Goal: Information Seeking & Learning: Learn about a topic

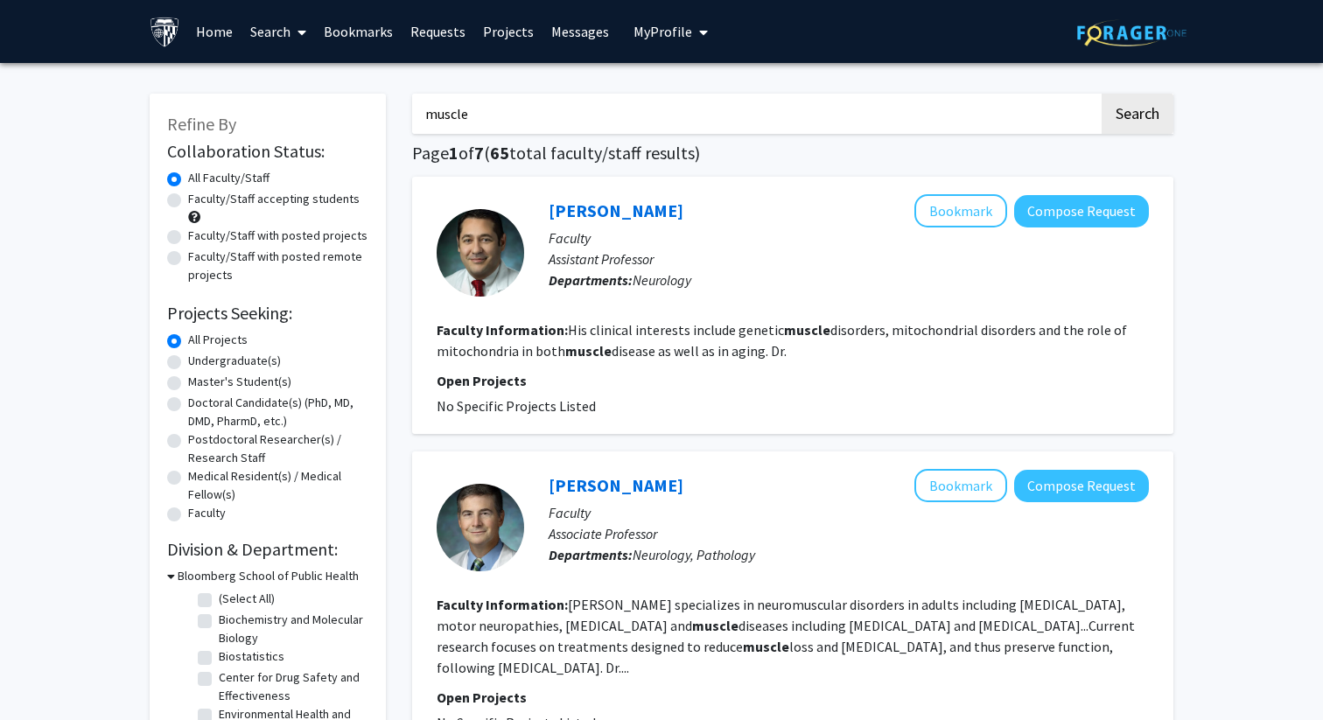
click at [345, 29] on link "Bookmarks" at bounding box center [358, 31] width 87 height 61
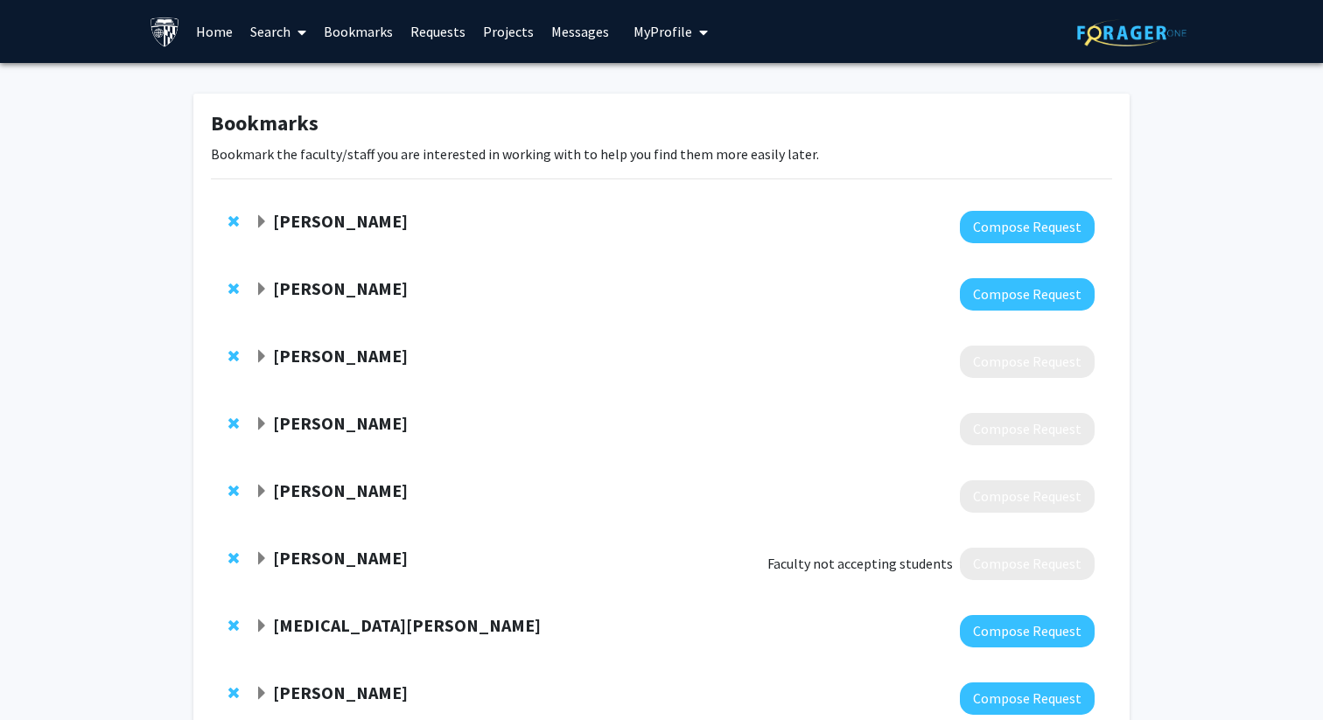
click at [285, 223] on strong "[PERSON_NAME]" at bounding box center [340, 221] width 135 height 22
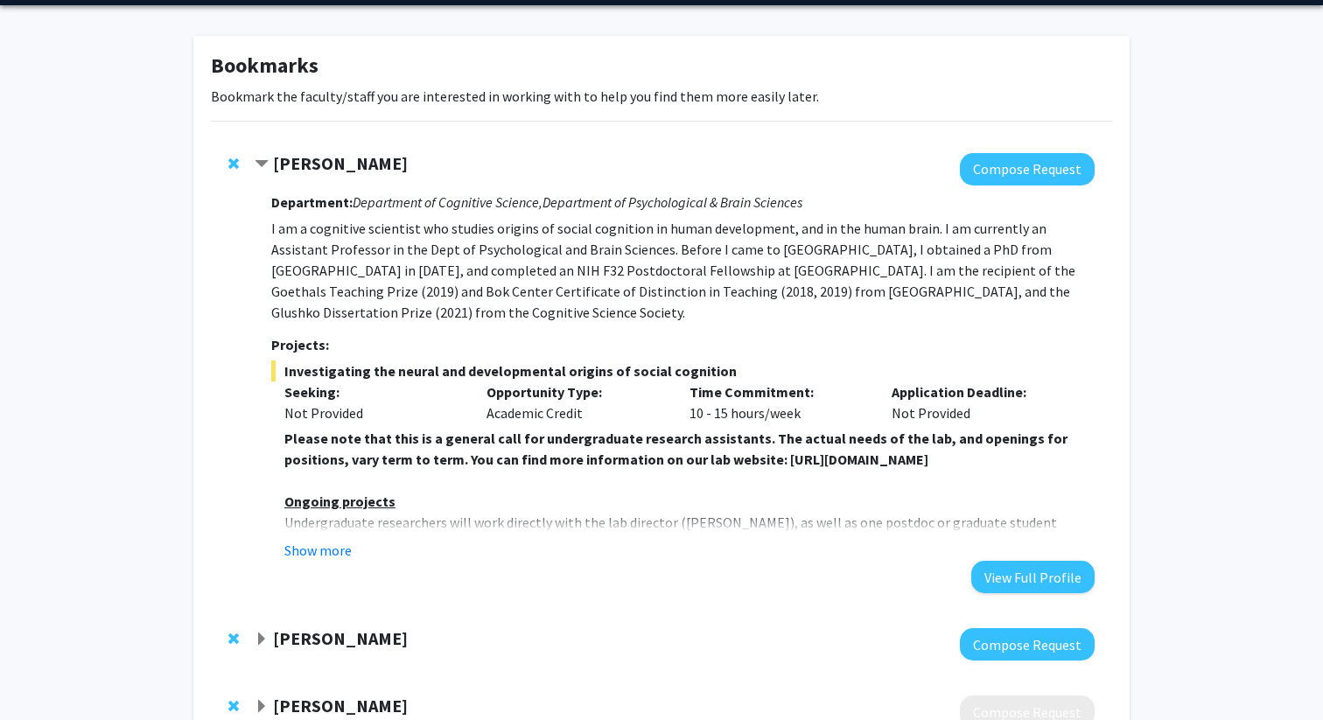
scroll to position [61, 0]
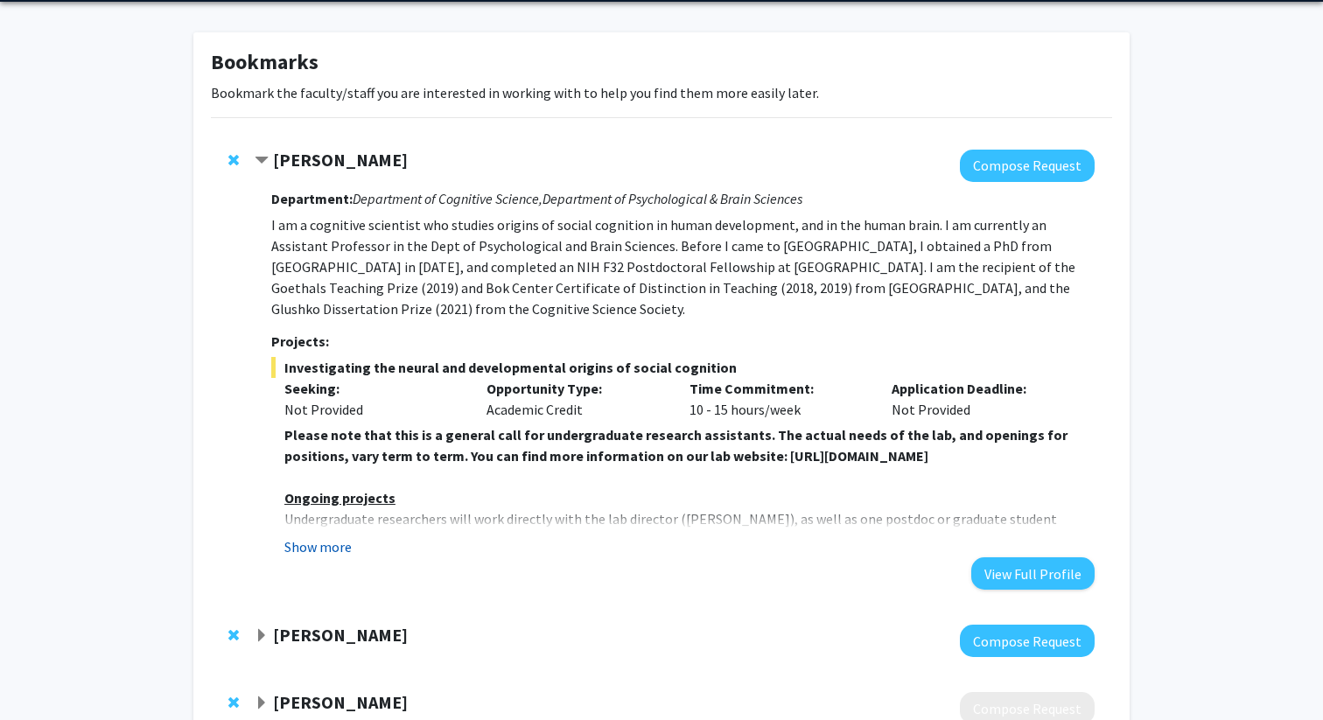
click at [306, 536] on button "Show more" at bounding box center [317, 546] width 67 height 21
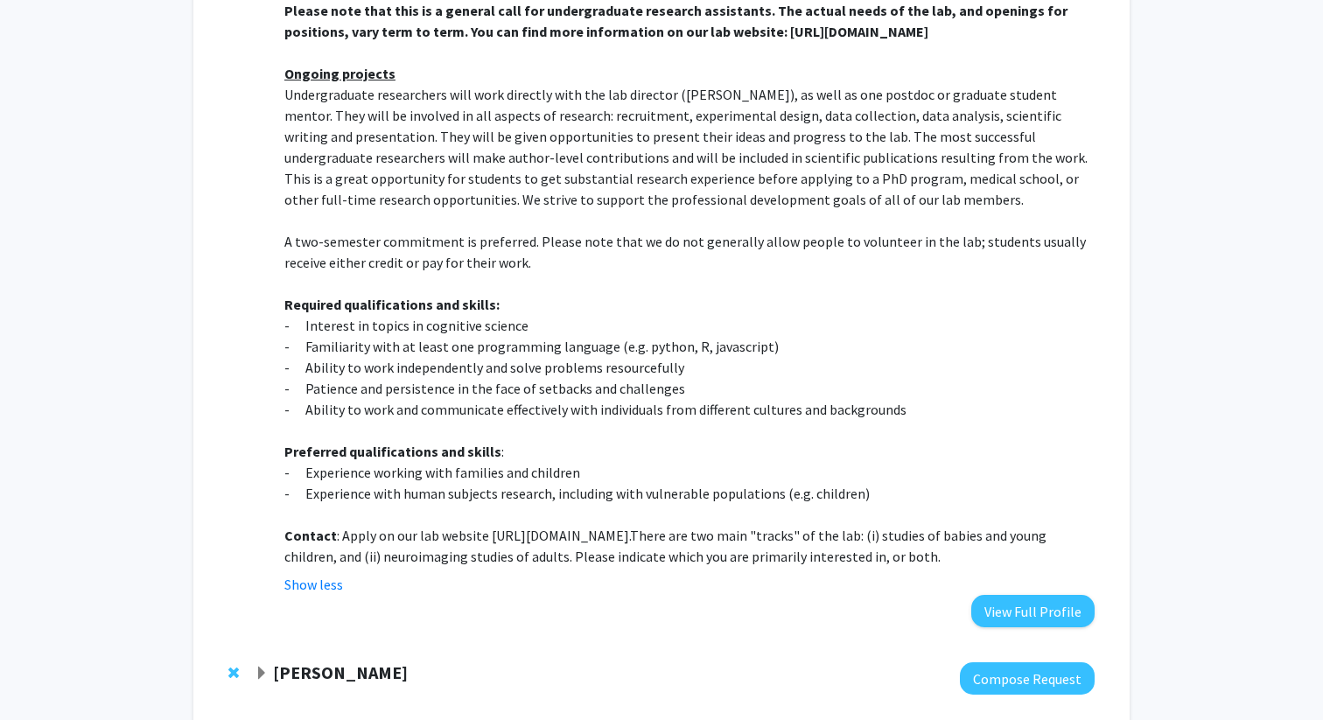
scroll to position [487, 0]
click at [370, 313] on p "- Interest in topics in cognitive science" at bounding box center [689, 323] width 810 height 21
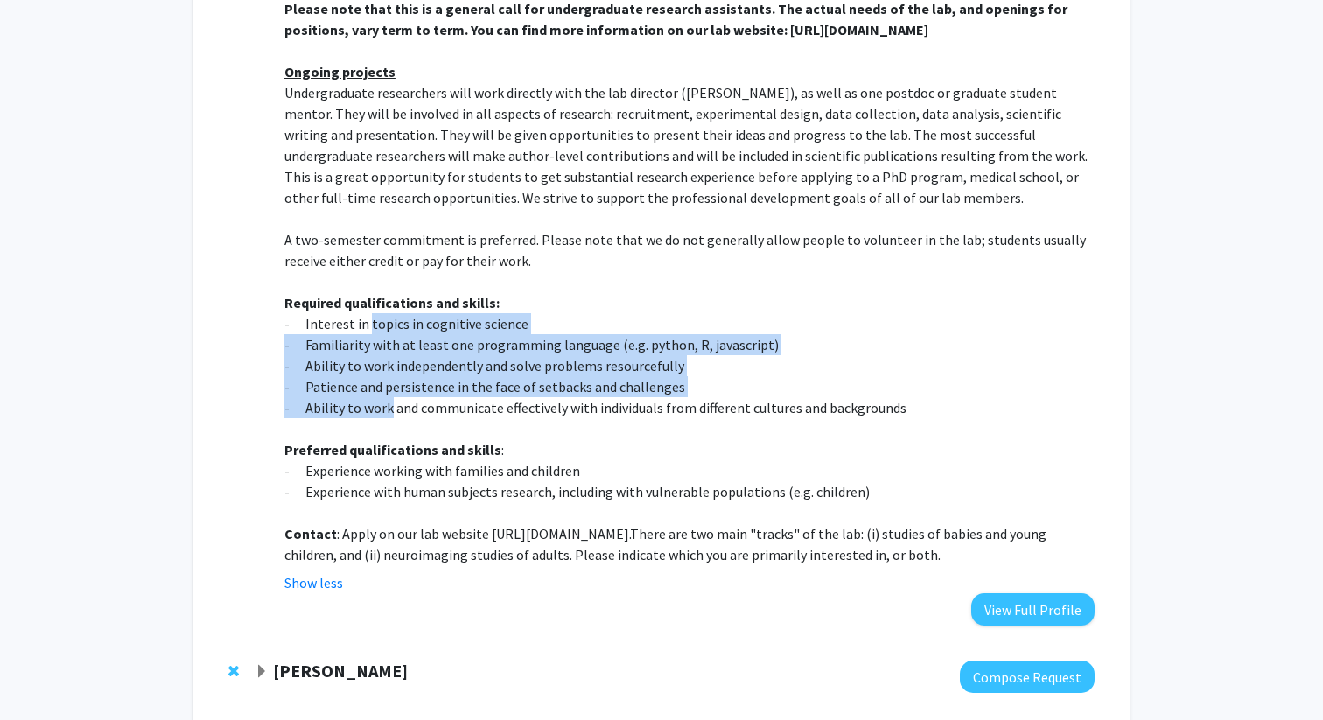
drag, startPoint x: 370, startPoint y: 307, endPoint x: 373, endPoint y: 396, distance: 89.3
click at [373, 396] on div "Please note that this is a general call for undergraduate research assistants. …" at bounding box center [689, 281] width 810 height 567
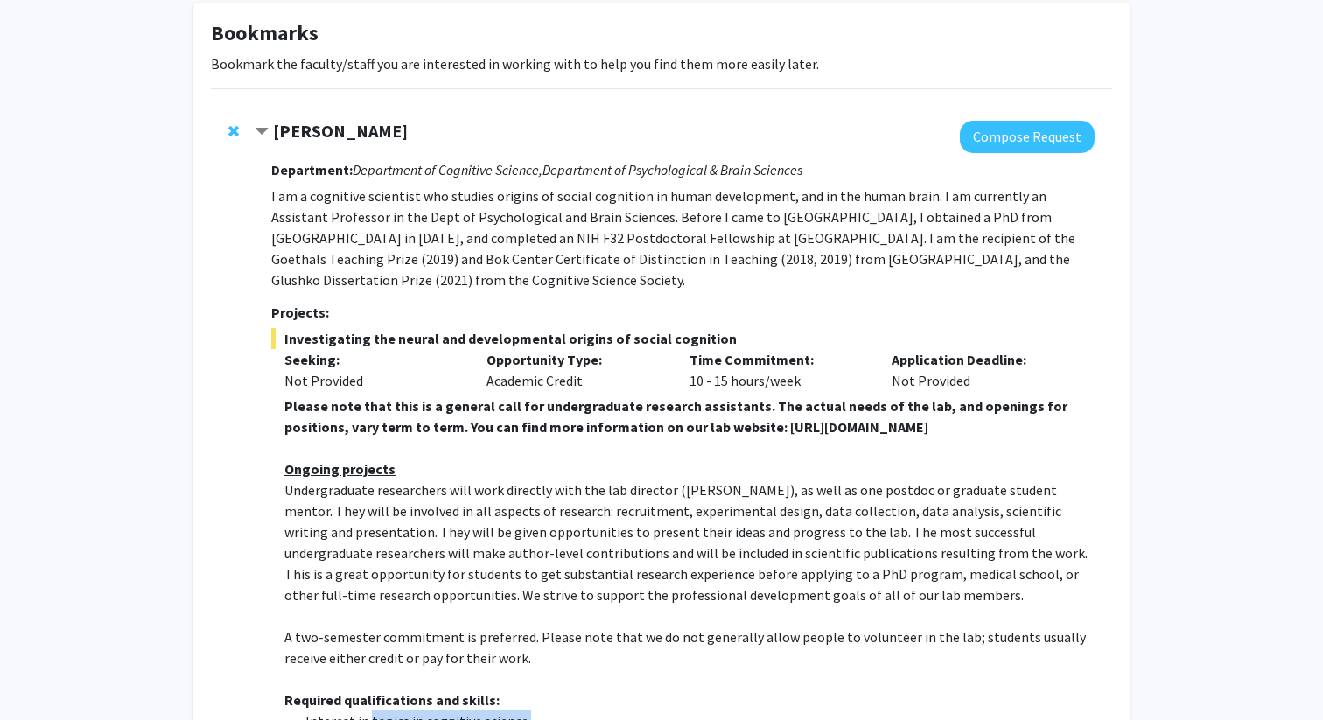
scroll to position [0, 0]
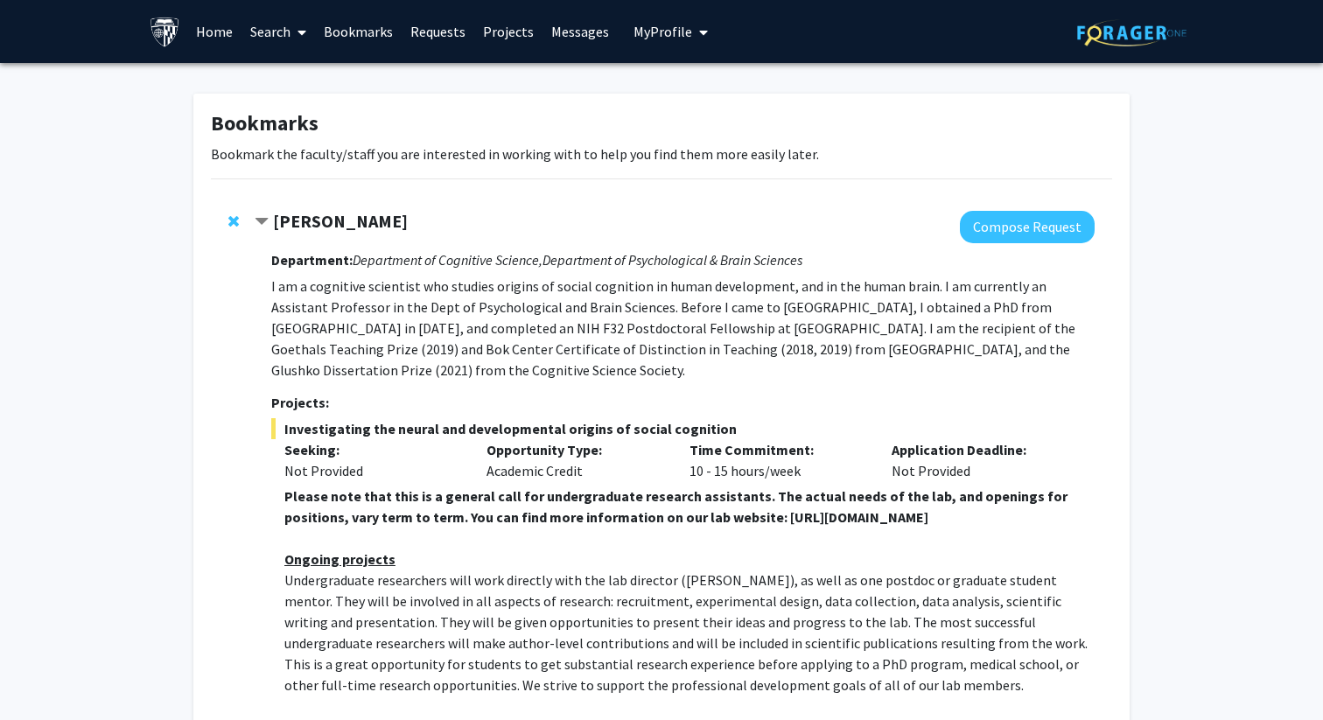
click at [259, 219] on span "Contract Shari Liu Bookmark" at bounding box center [262, 222] width 14 height 14
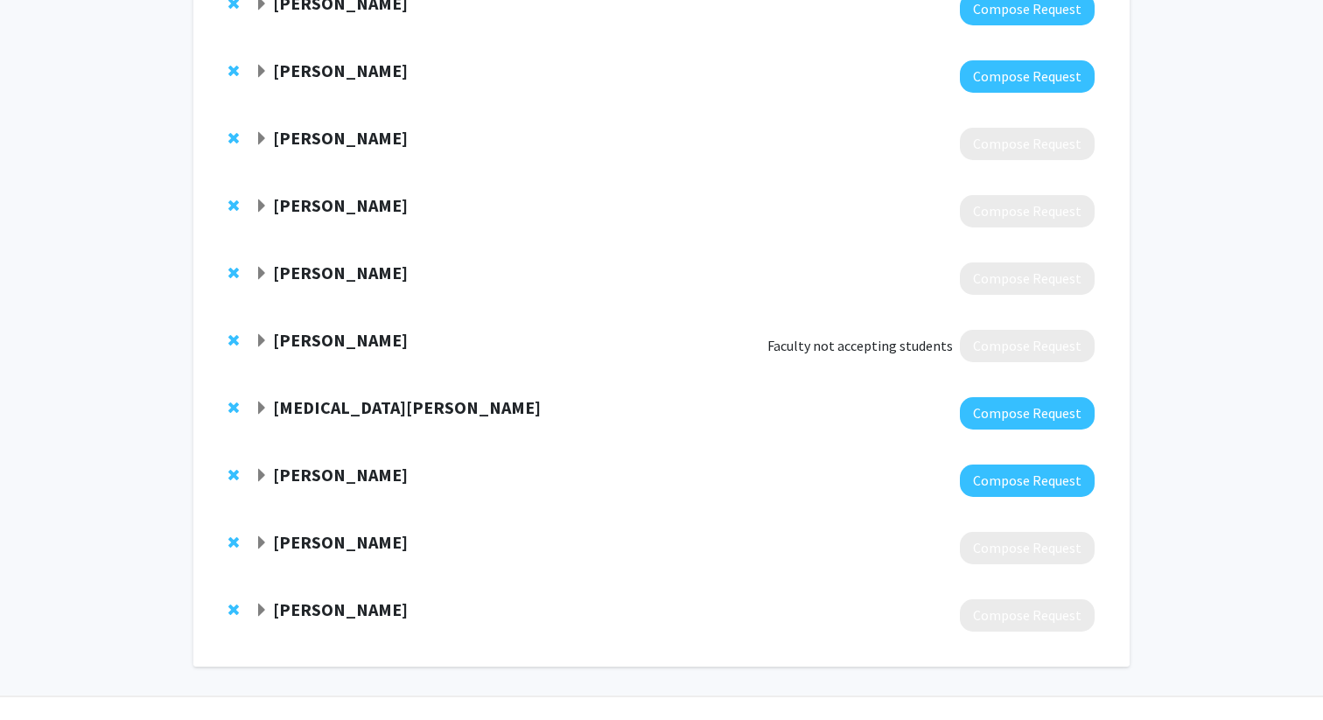
scroll to position [256, 0]
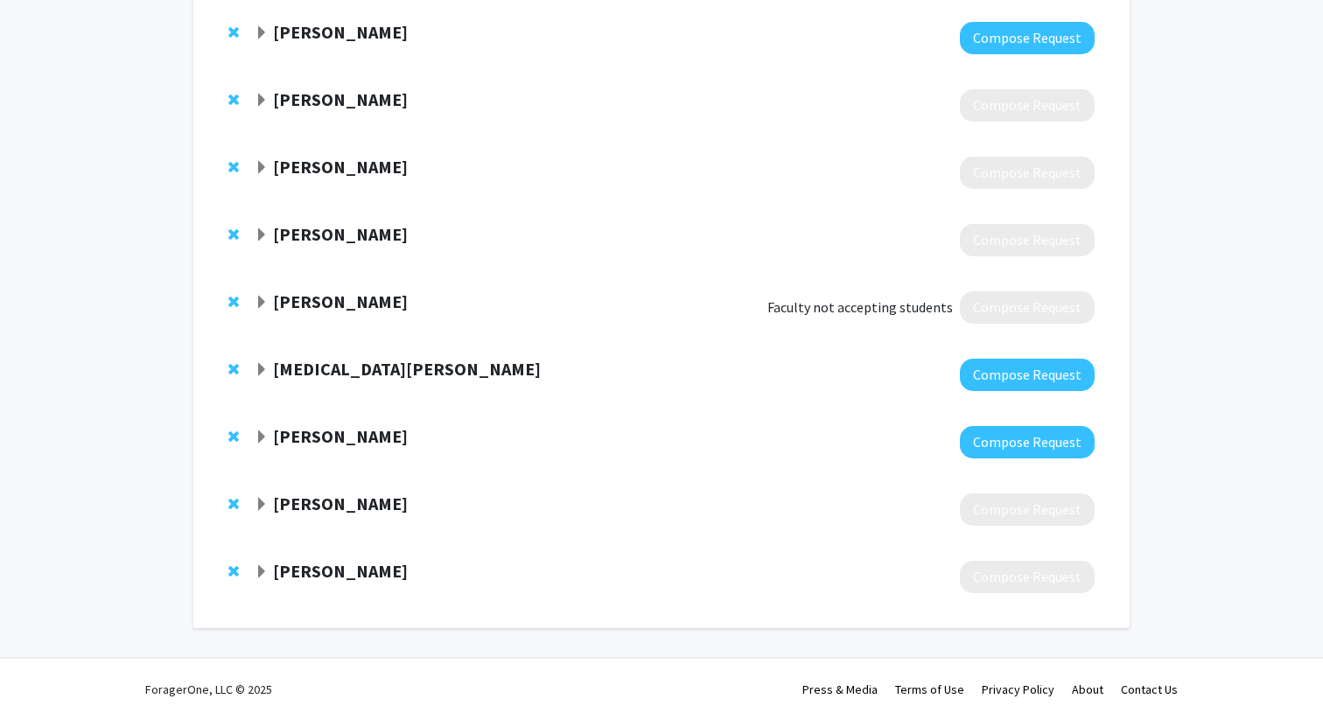
click at [328, 578] on strong "[PERSON_NAME]" at bounding box center [340, 571] width 135 height 22
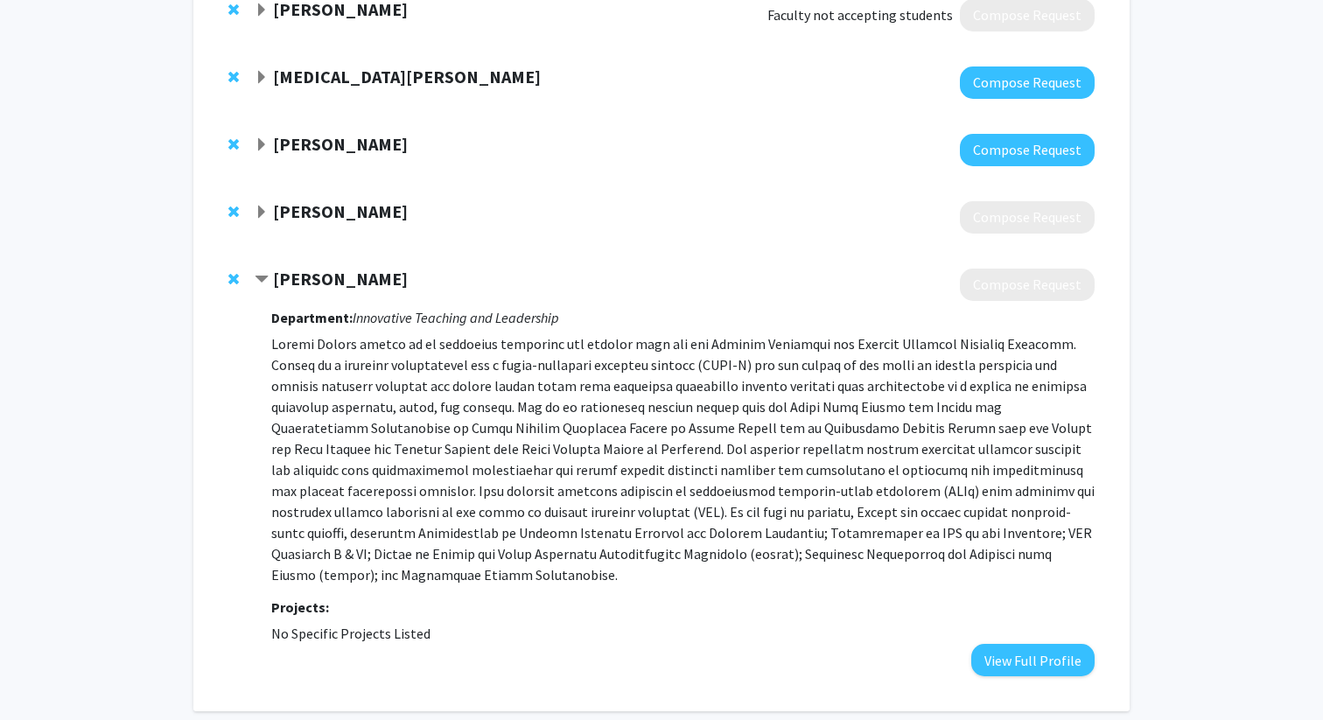
scroll to position [611, 0]
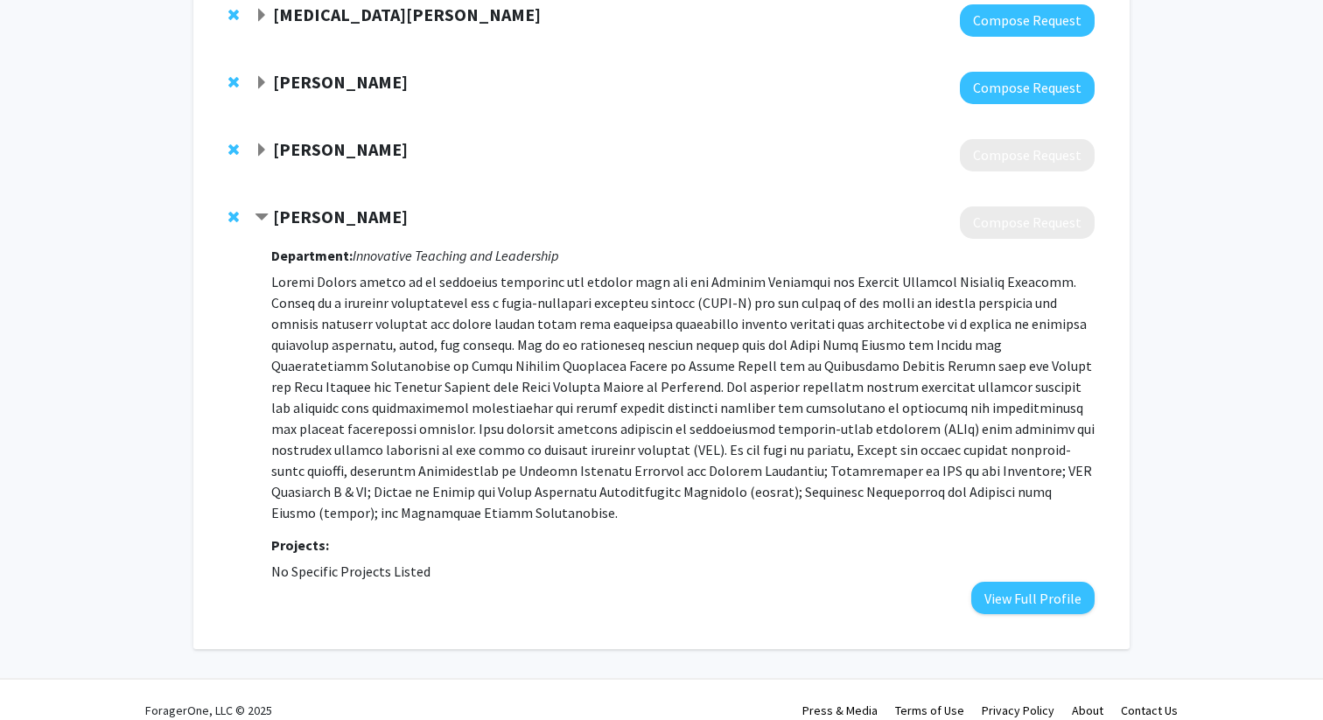
click at [357, 300] on p at bounding box center [682, 397] width 823 height 252
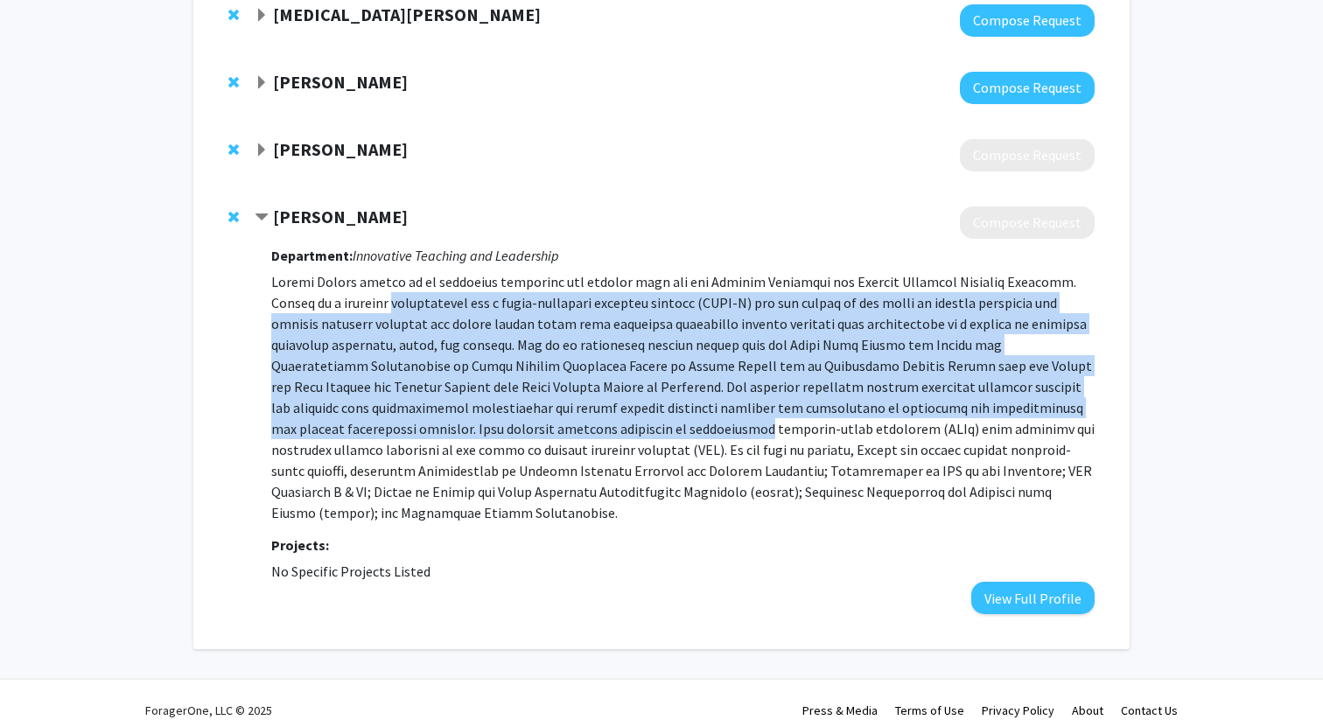
drag, startPoint x: 357, startPoint y: 300, endPoint x: 381, endPoint y: 422, distance: 124.0
click at [382, 421] on p at bounding box center [682, 397] width 823 height 252
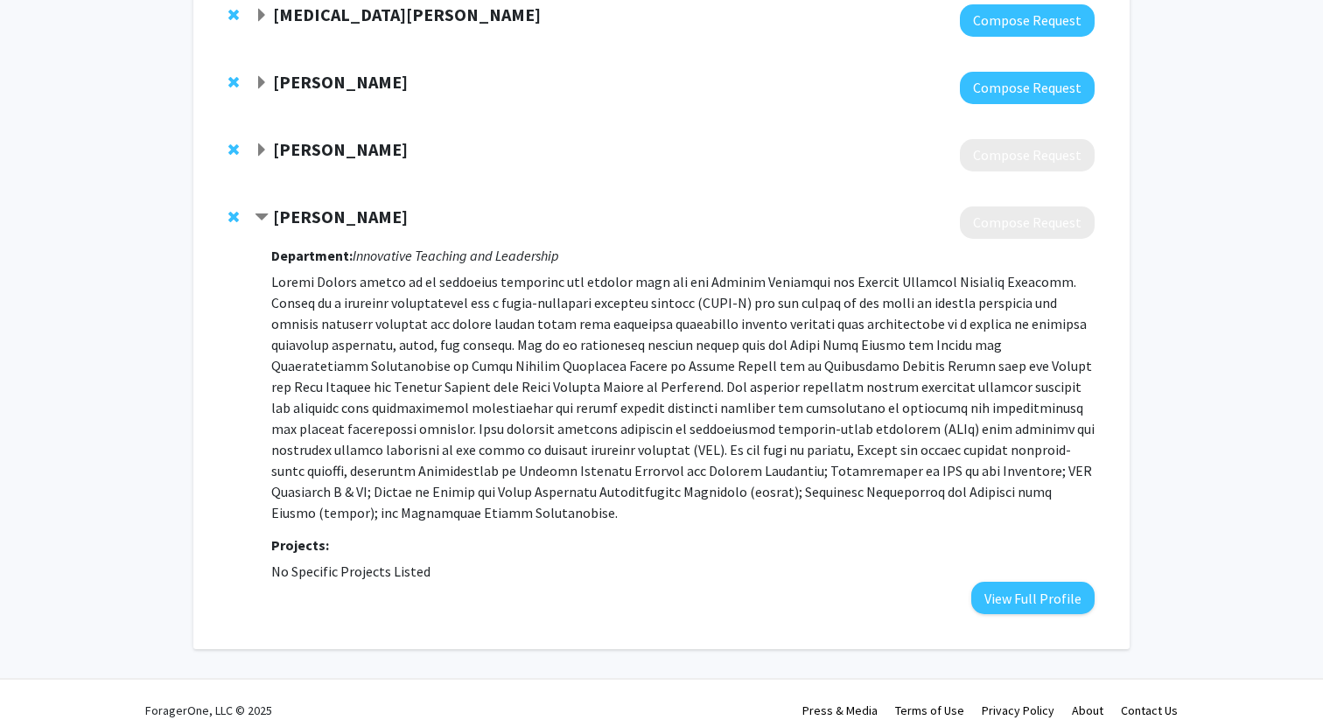
click at [339, 153] on strong "[PERSON_NAME]" at bounding box center [340, 149] width 135 height 22
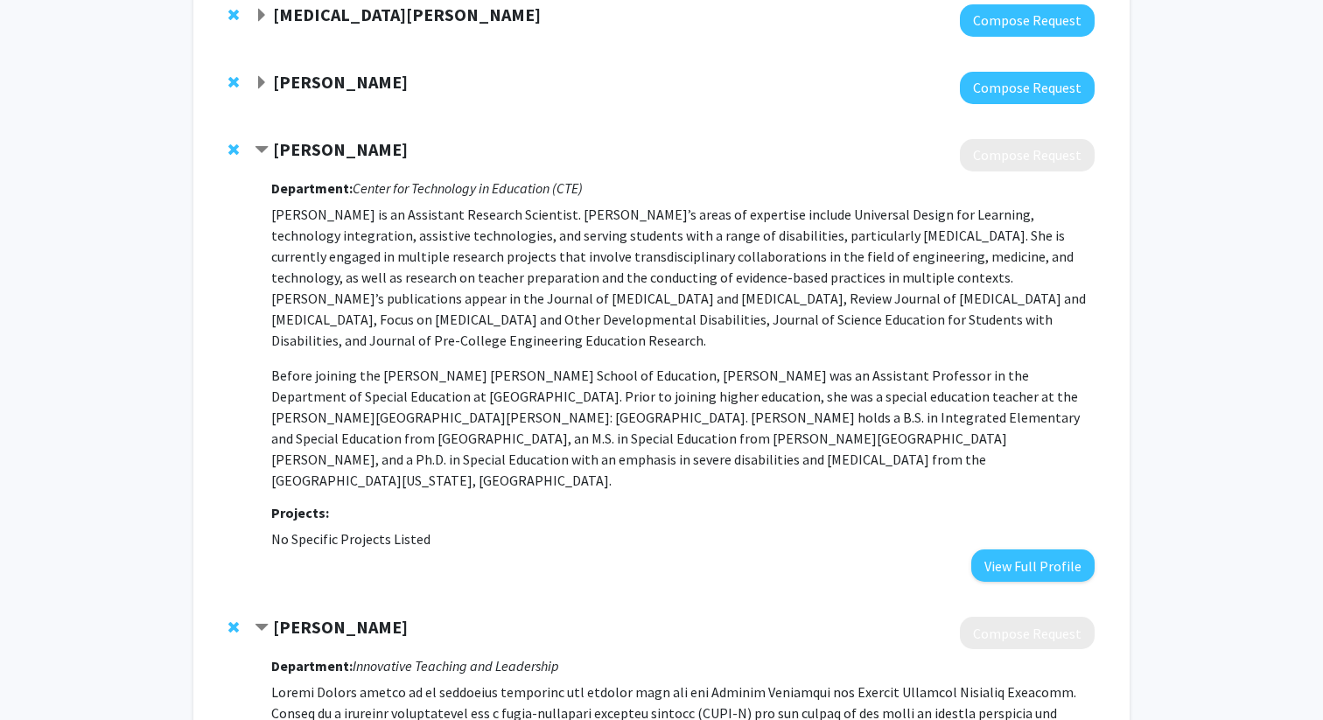
click at [339, 76] on strong "[PERSON_NAME]" at bounding box center [340, 82] width 135 height 22
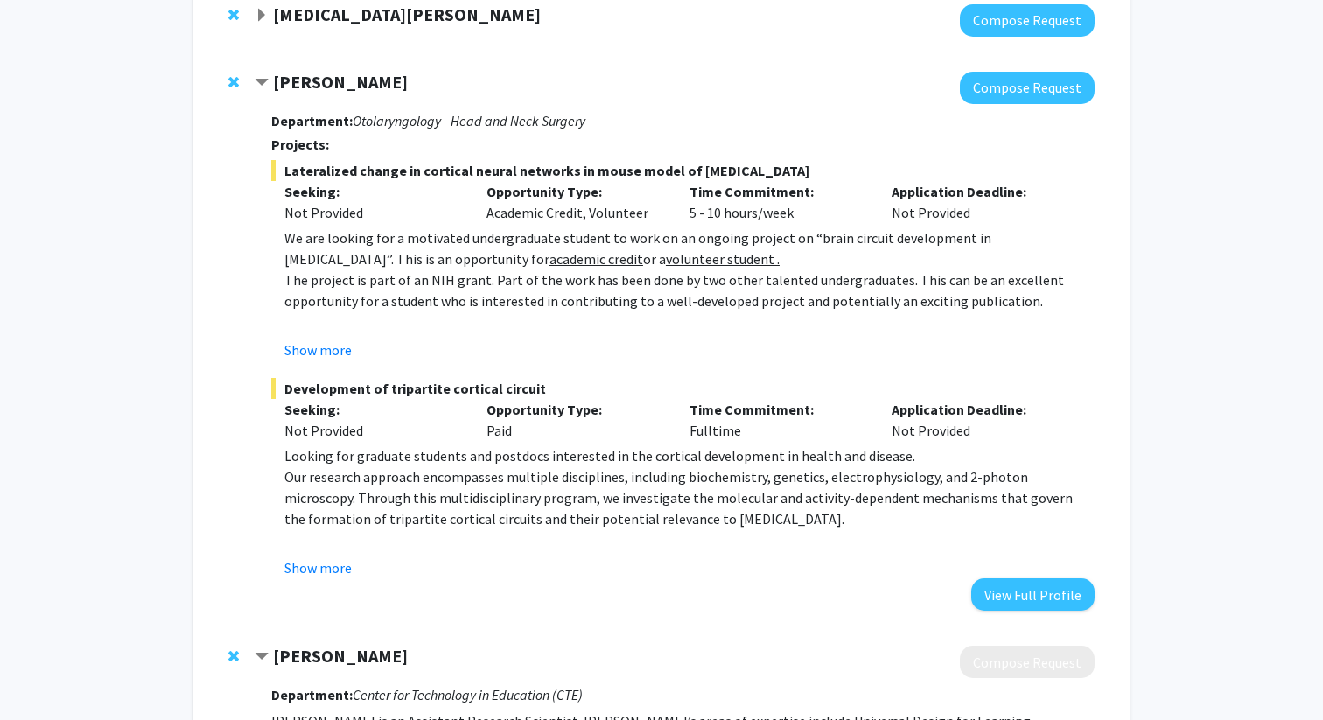
click at [339, 262] on p "We are looking for a motivated undergraduate student to work on an ongoing proj…" at bounding box center [689, 248] width 810 height 42
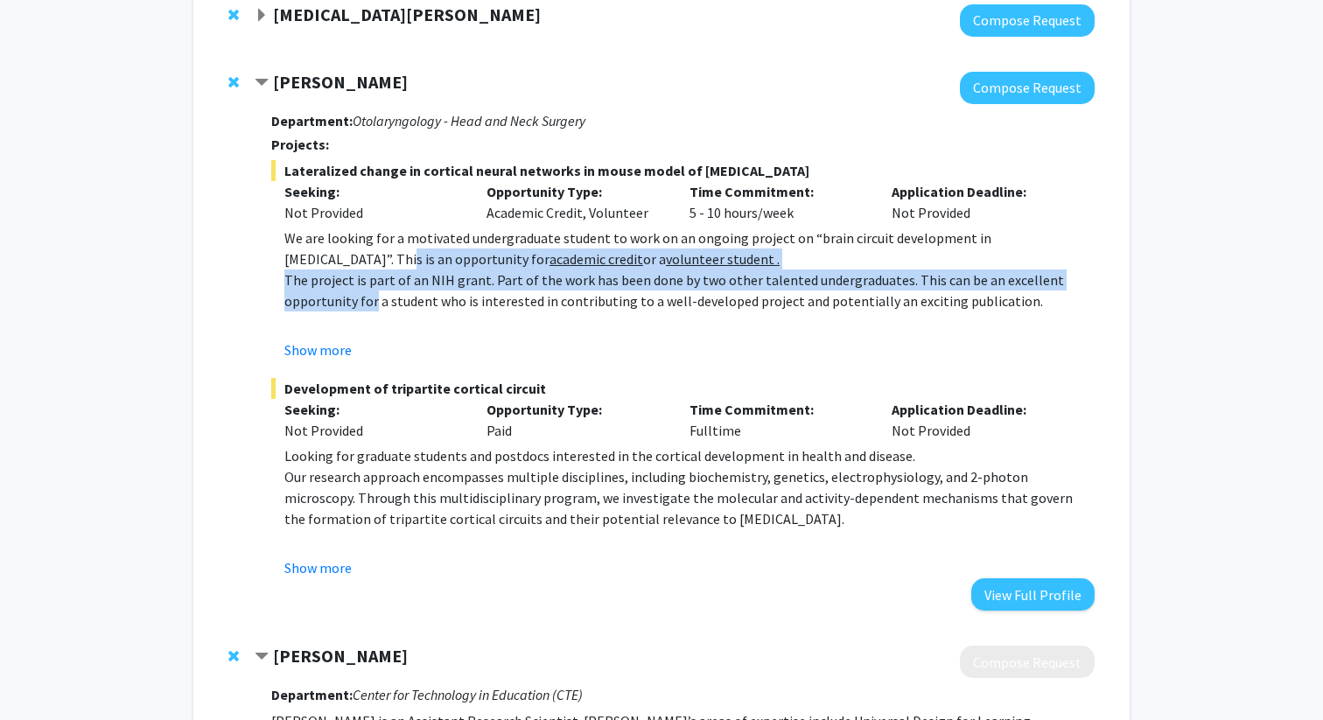
drag, startPoint x: 339, startPoint y: 262, endPoint x: 367, endPoint y: 299, distance: 46.7
click at [367, 299] on div "We are looking for a motivated undergraduate student to work on an ongoing proj…" at bounding box center [689, 405] width 810 height 357
click at [367, 299] on p "The project is part of an NIH grant. Part of the work has been done by two othe…" at bounding box center [689, 290] width 810 height 42
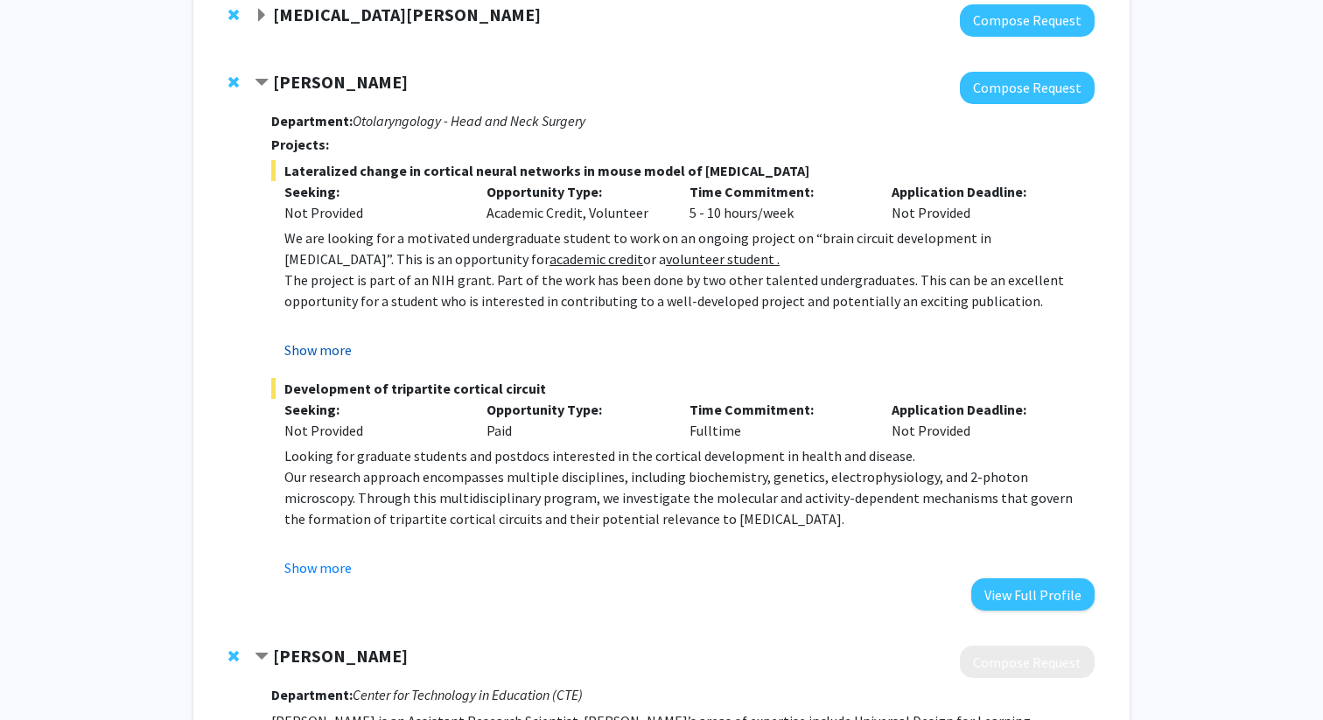
click at [318, 358] on button "Show more" at bounding box center [317, 349] width 67 height 21
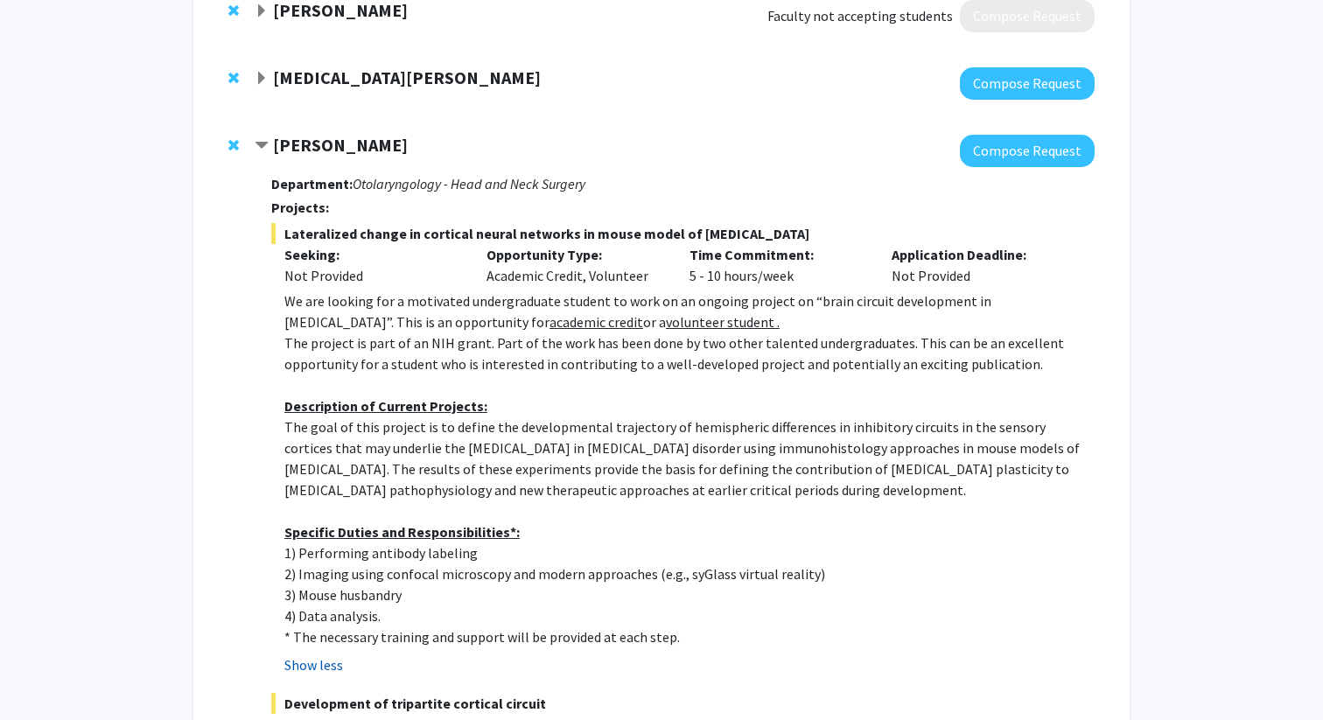
scroll to position [537, 0]
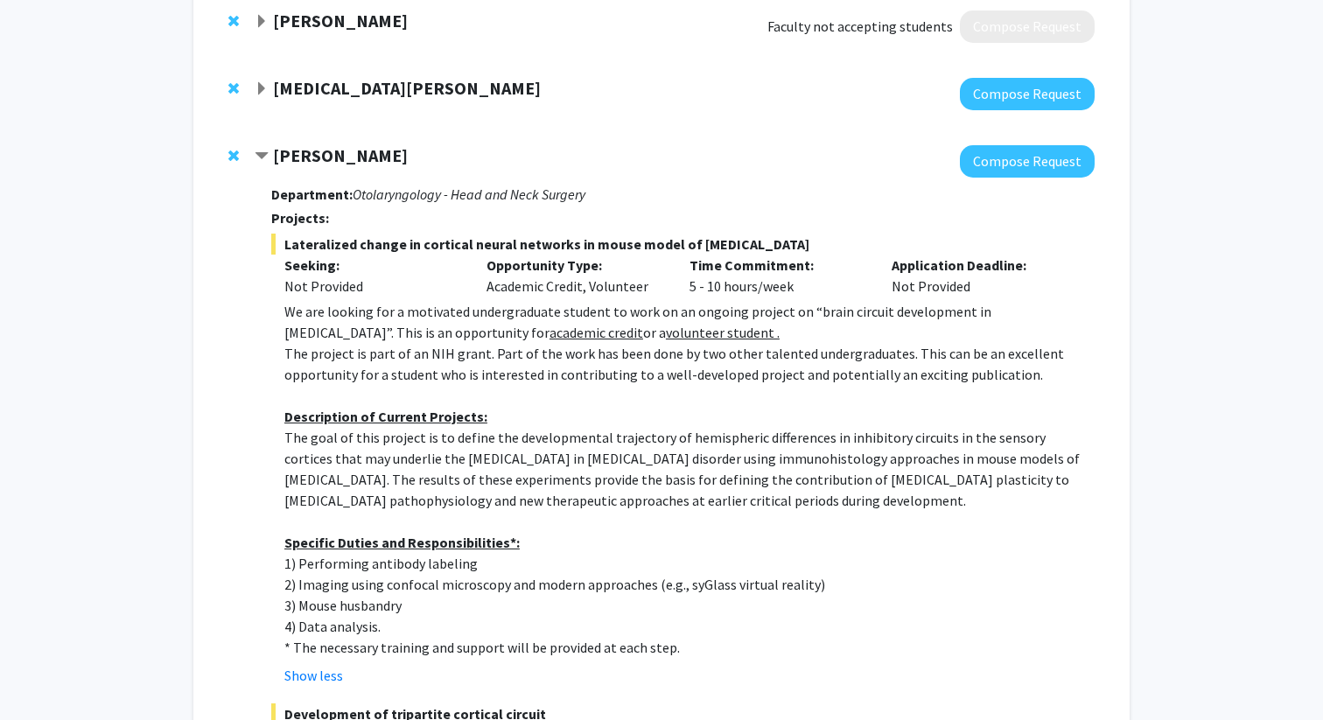
click at [321, 305] on p "We are looking for a motivated undergraduate student to work on an ongoing proj…" at bounding box center [689, 322] width 810 height 42
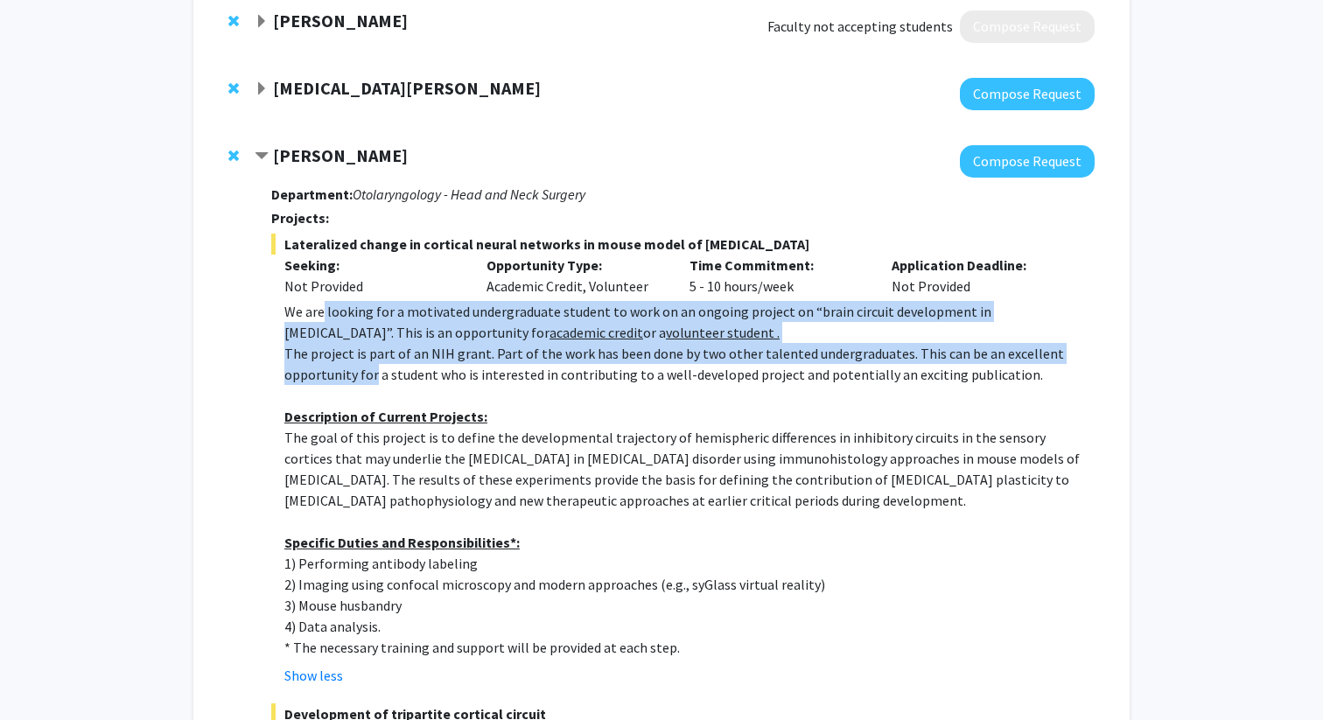
drag, startPoint x: 321, startPoint y: 305, endPoint x: 366, endPoint y: 379, distance: 86.0
click at [366, 379] on div "We are looking for a motivated undergraduate student to work on an ongoing proj…" at bounding box center [689, 479] width 810 height 357
click at [366, 379] on p "The project is part of an NIH grant. Part of the work has been done by two othe…" at bounding box center [689, 364] width 810 height 42
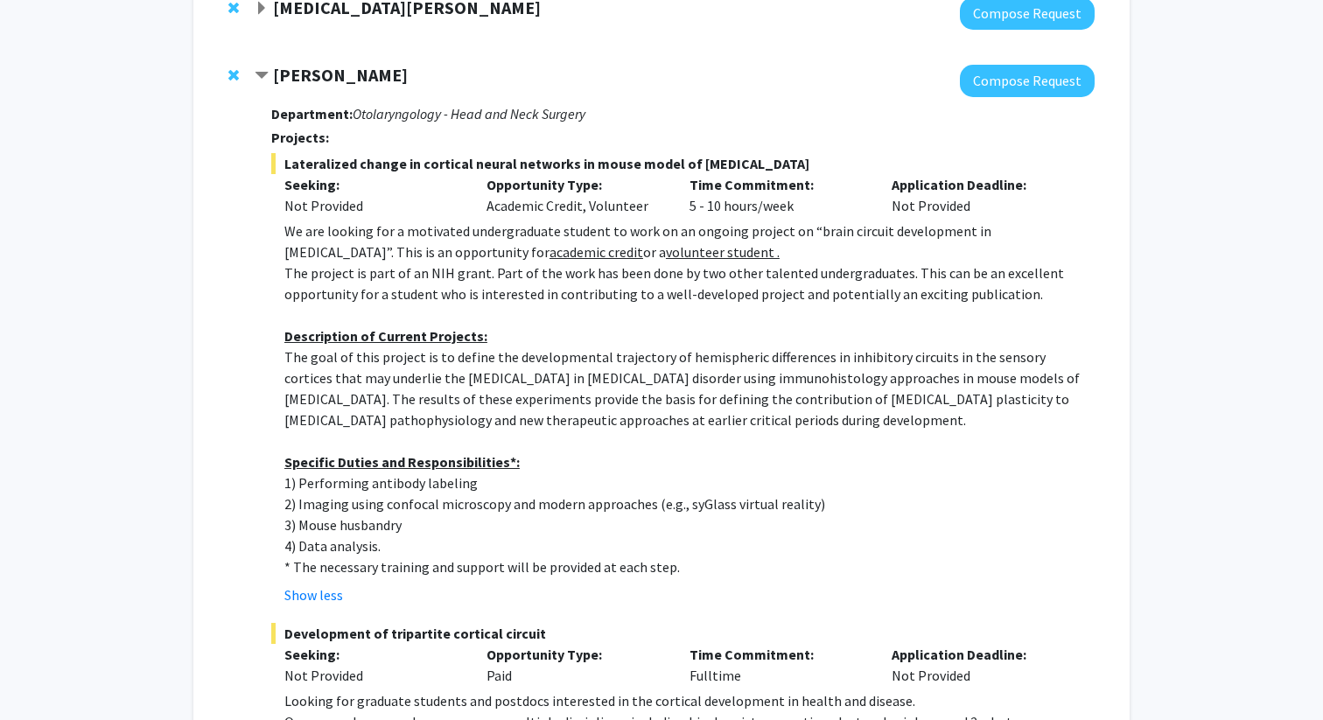
scroll to position [618, 0]
click at [353, 361] on p "The goal of this project is to define the developmental trajectory of hemispher…" at bounding box center [689, 388] width 810 height 84
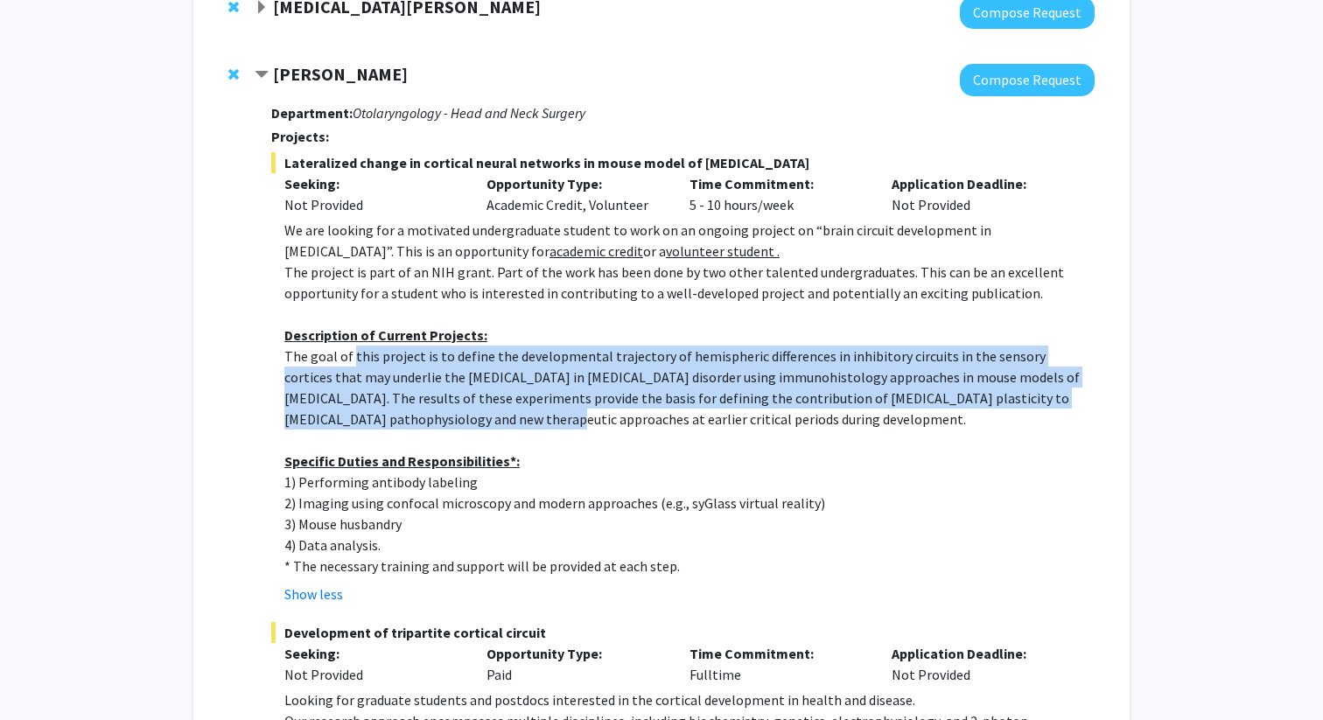
drag, startPoint x: 353, startPoint y: 361, endPoint x: 416, endPoint y: 418, distance: 85.5
click at [416, 418] on p "The goal of this project is to define the developmental trajectory of hemispher…" at bounding box center [689, 388] width 810 height 84
drag, startPoint x: 283, startPoint y: 479, endPoint x: 680, endPoint y: 563, distance: 405.3
click at [680, 563] on div "We are looking for a motivated undergraduate student to work on an ongoing proj…" at bounding box center [689, 398] width 810 height 357
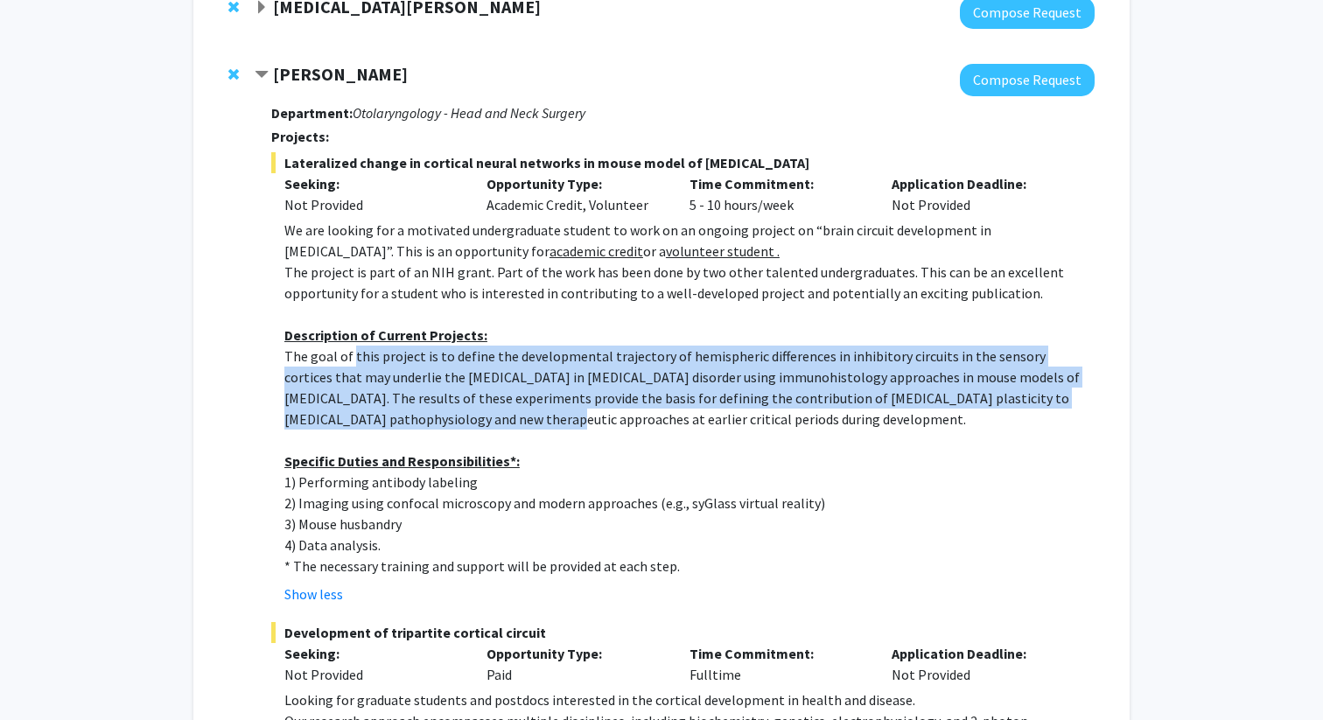
copy div "1) Performing antibody labeling 2) Imaging using confocal microscopy and modern…"
